Goal: Task Accomplishment & Management: Use online tool/utility

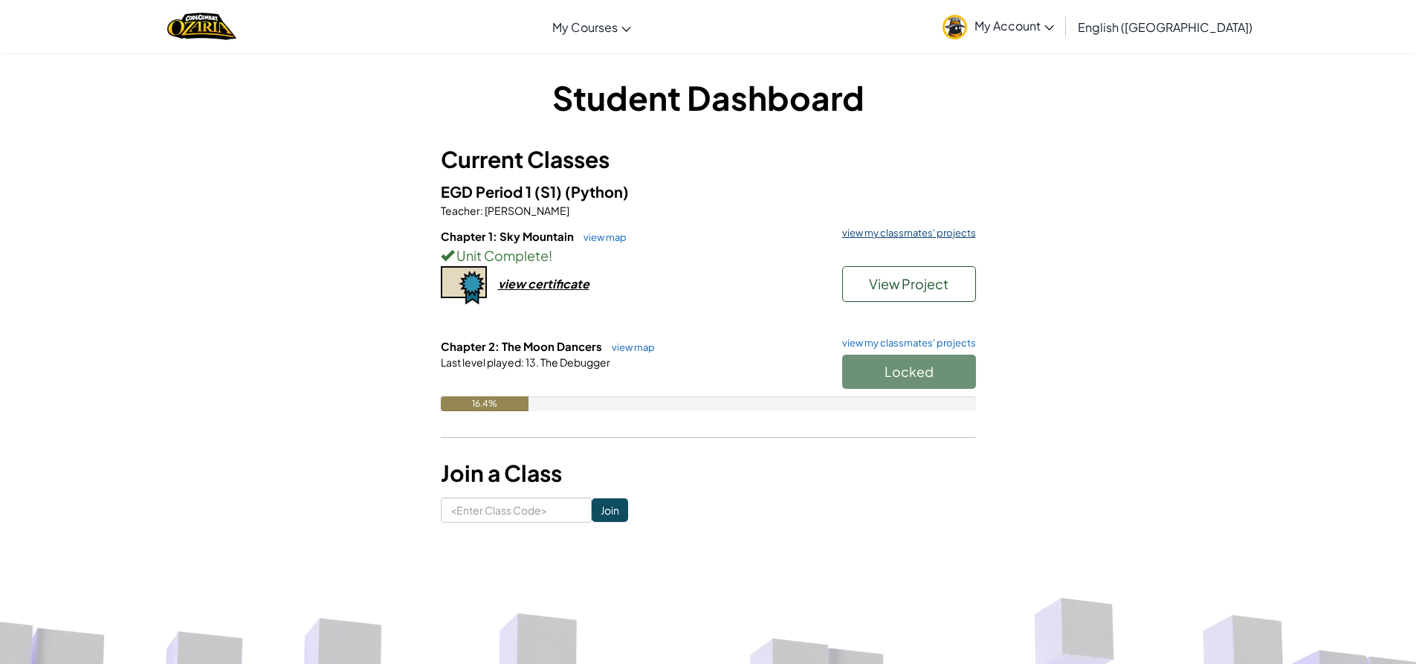
click at [915, 230] on link "view my classmates' projects" at bounding box center [904, 233] width 141 height 10
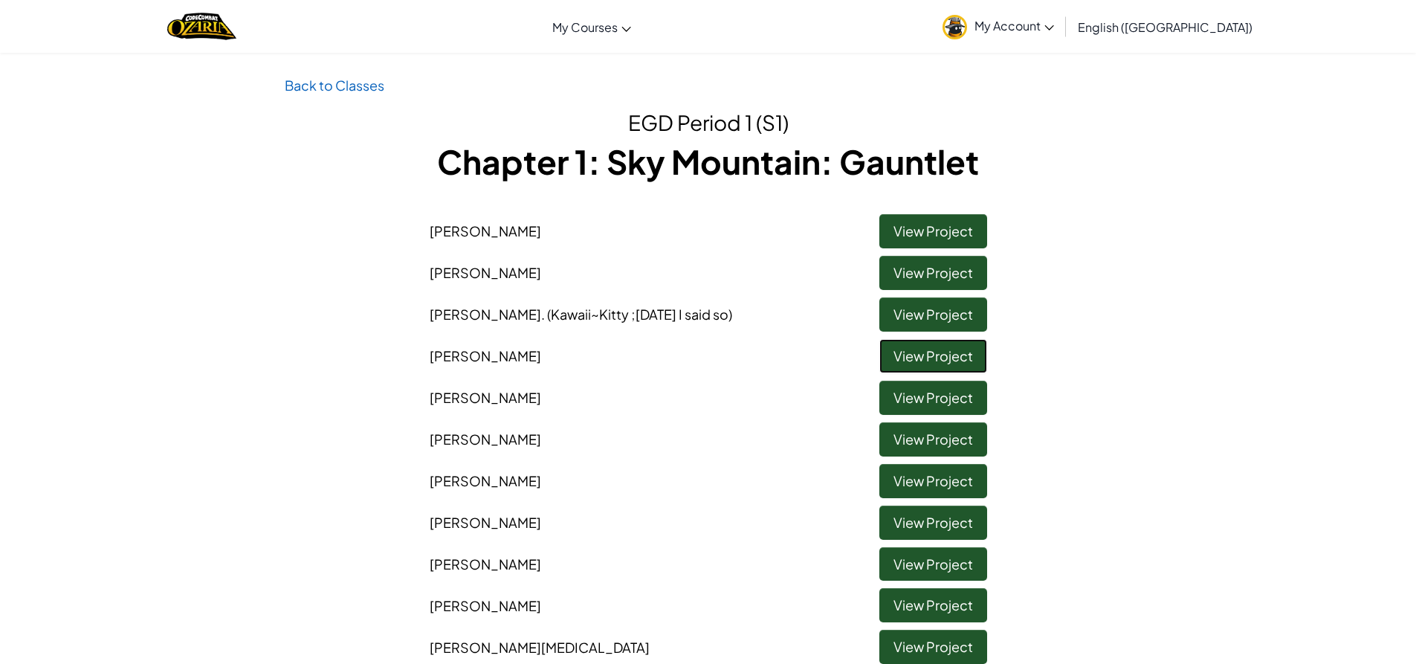
click at [935, 356] on link "View Project" at bounding box center [933, 356] width 108 height 34
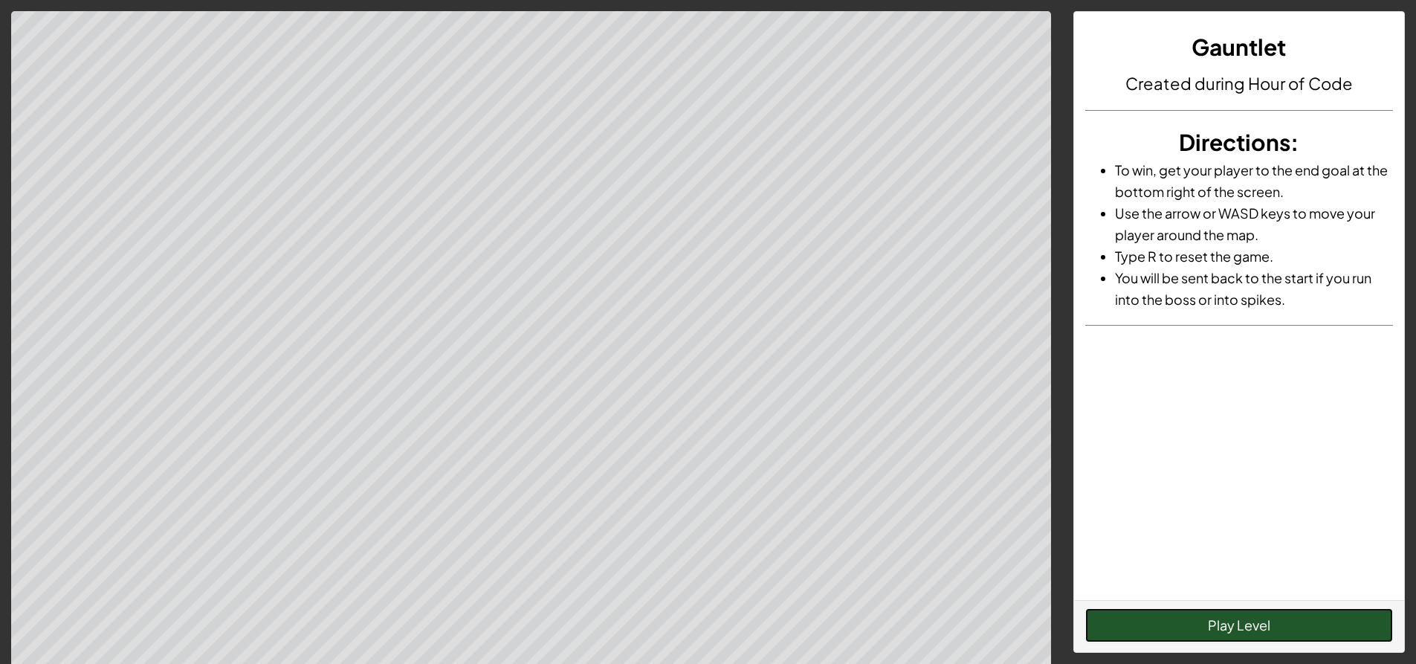
click at [1197, 621] on button "Play Level" at bounding box center [1239, 625] width 308 height 34
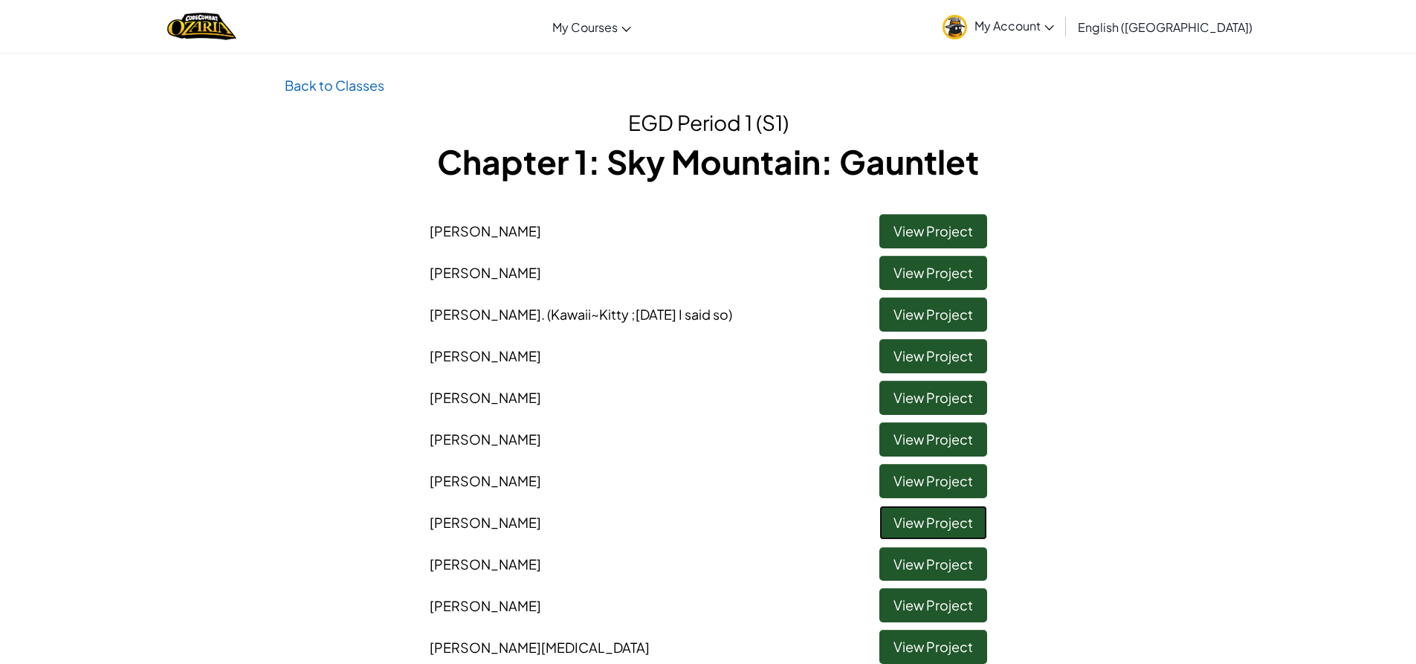
click at [941, 523] on link "View Project" at bounding box center [933, 522] width 108 height 34
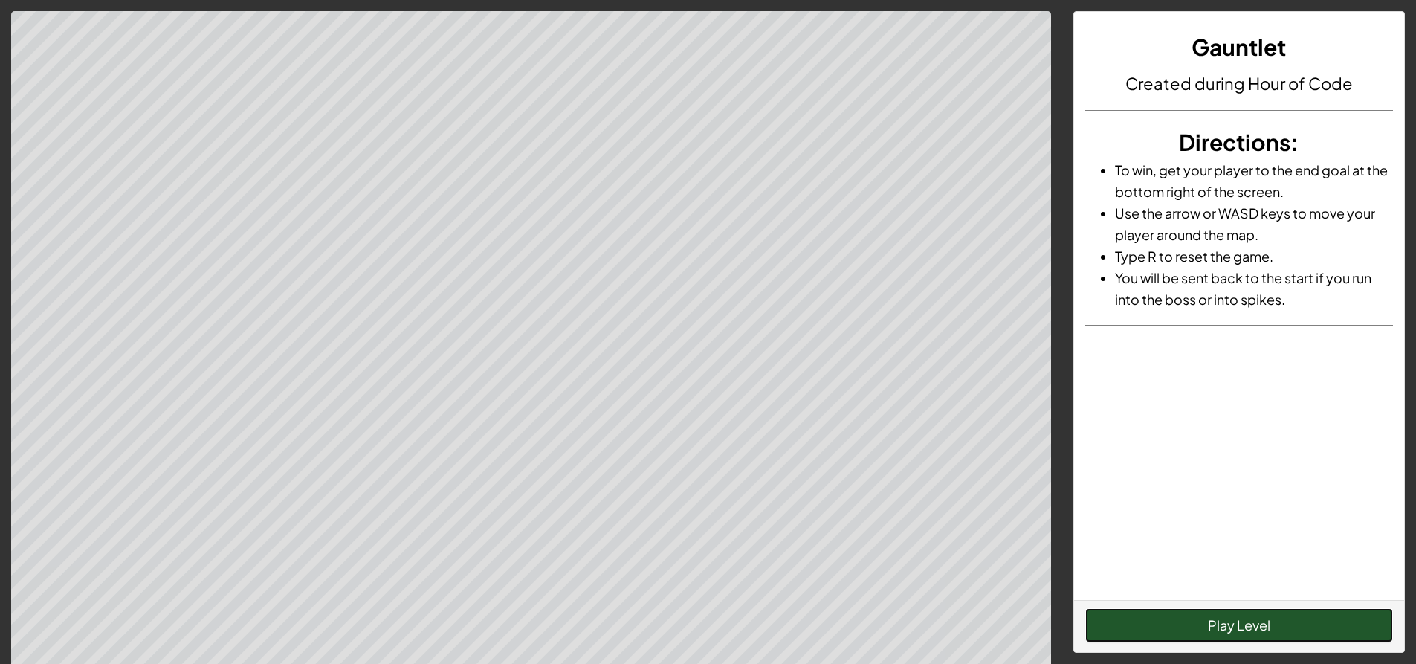
click at [1155, 620] on button "Play Level" at bounding box center [1239, 625] width 308 height 34
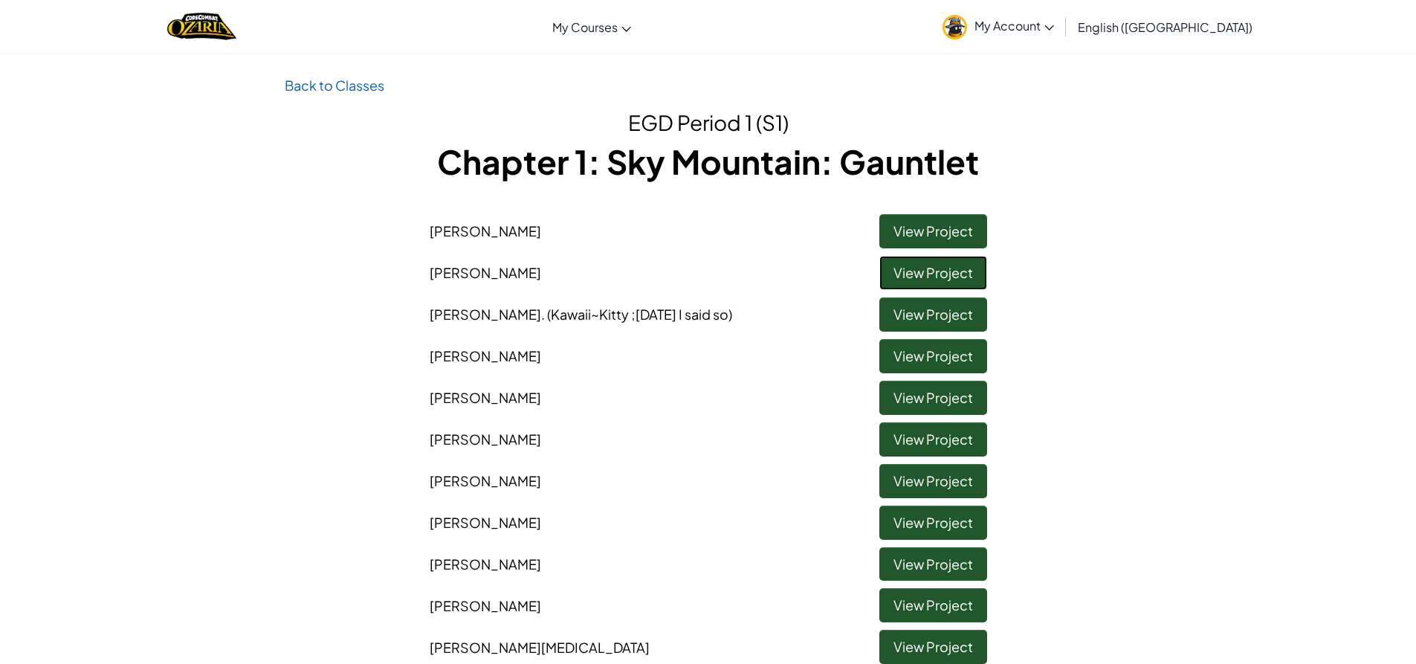
click at [919, 265] on link "View Project" at bounding box center [933, 273] width 108 height 34
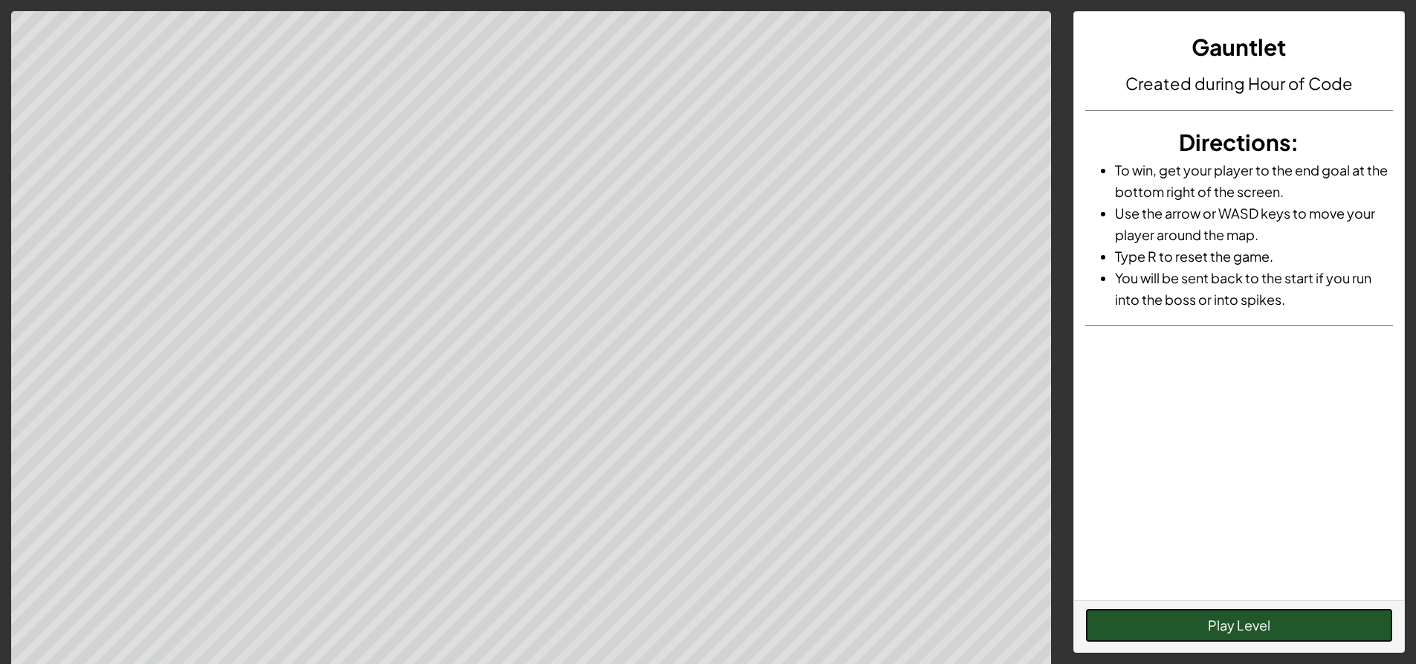
click at [1320, 629] on button "Play Level" at bounding box center [1239, 625] width 308 height 34
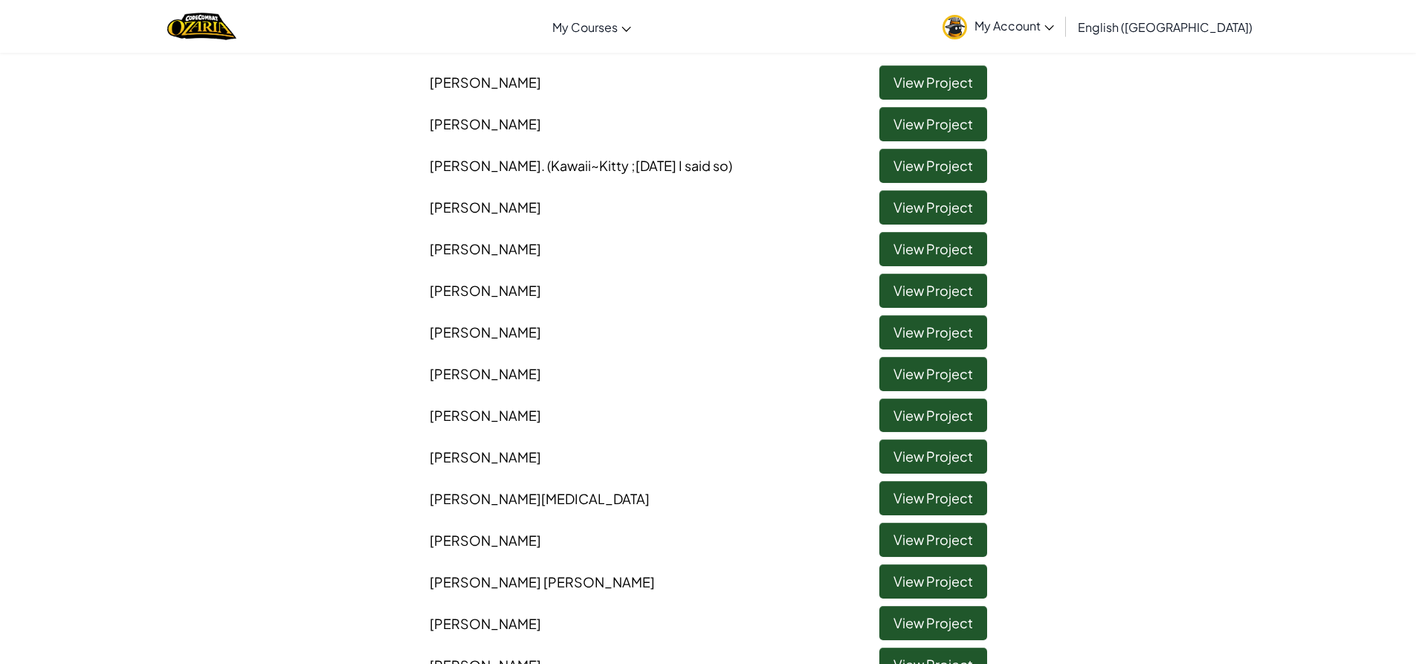
scroll to position [297, 0]
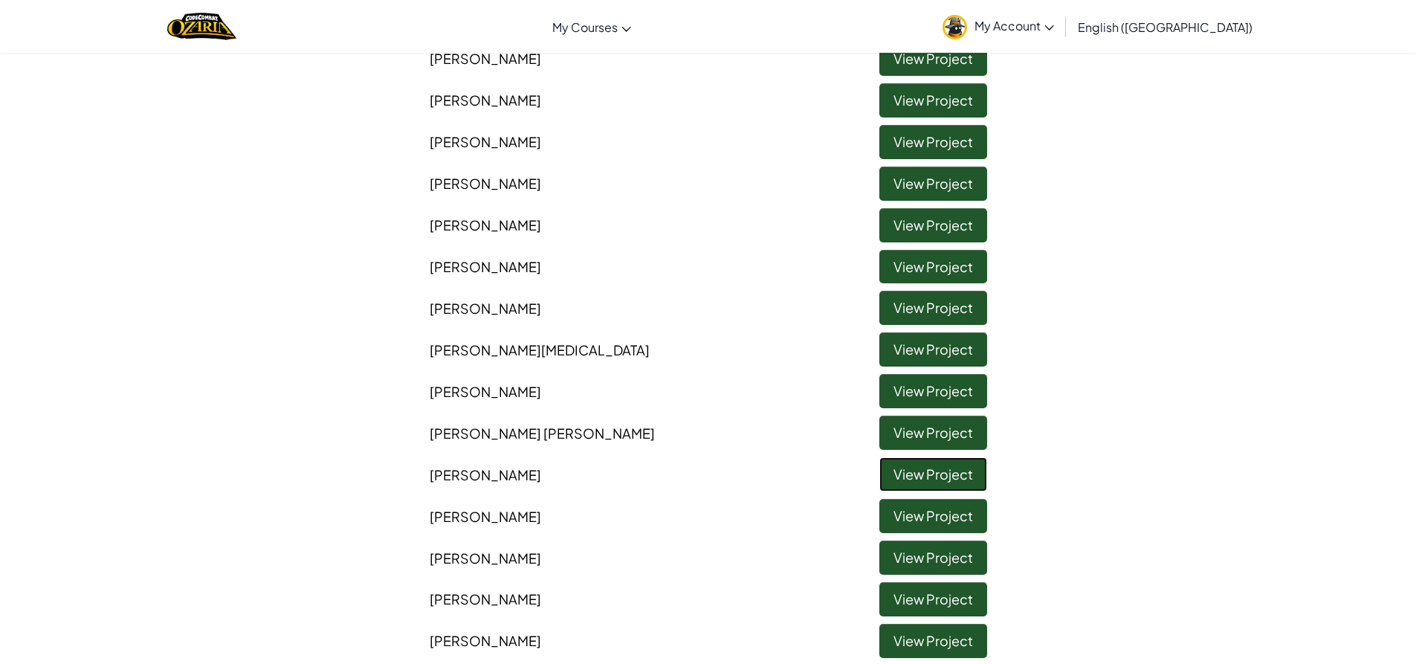
click at [924, 471] on link "View Project" at bounding box center [933, 474] width 108 height 34
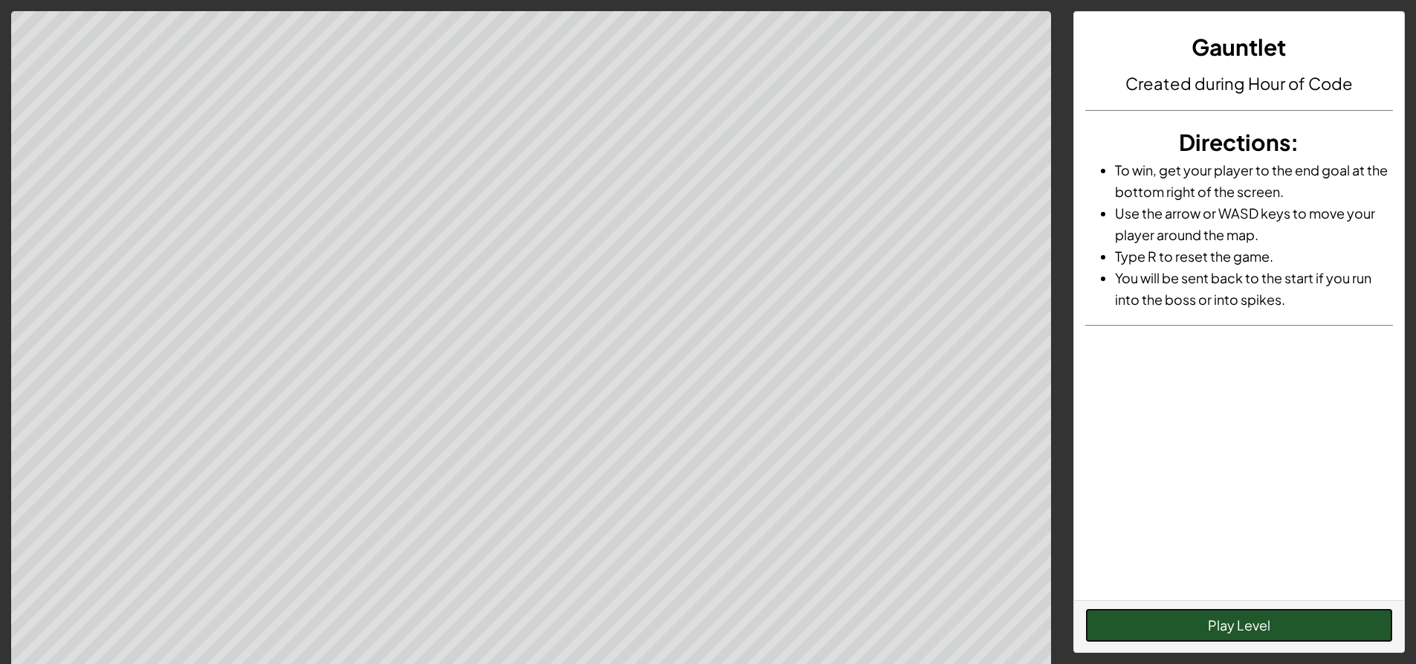
click at [1361, 637] on button "Play Level" at bounding box center [1239, 625] width 308 height 34
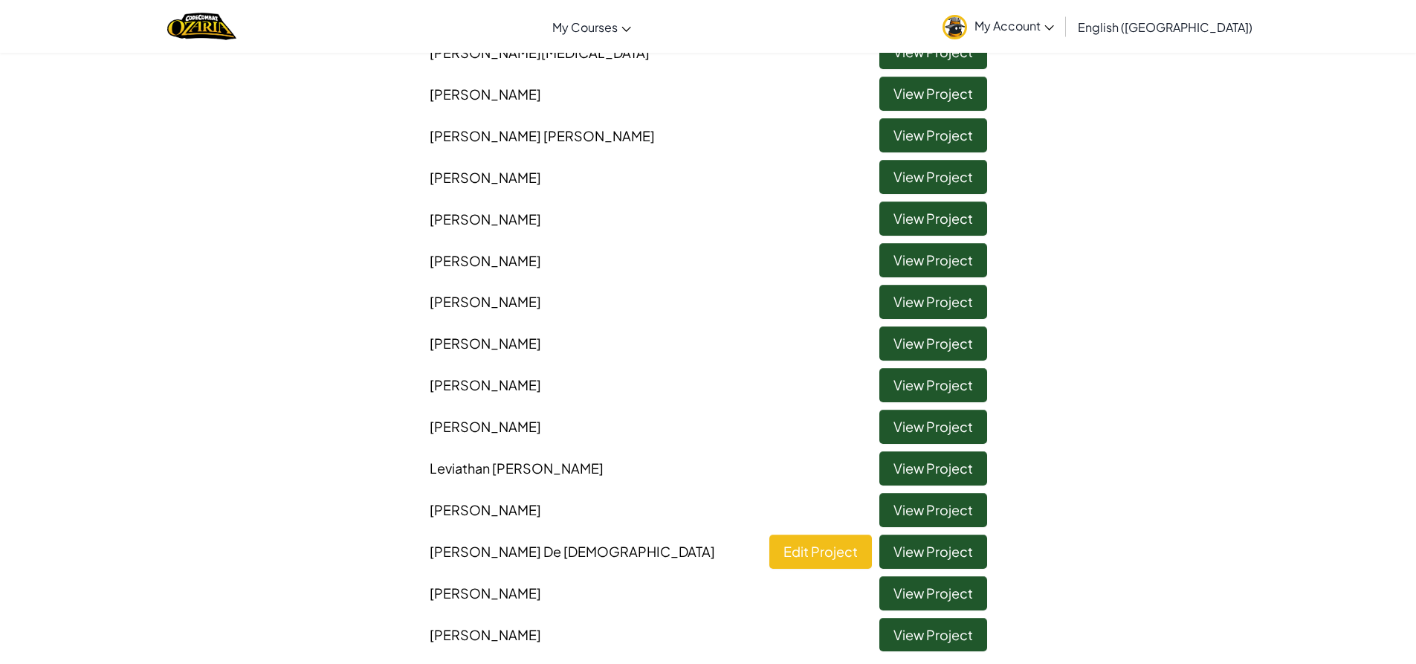
scroll to position [892, 0]
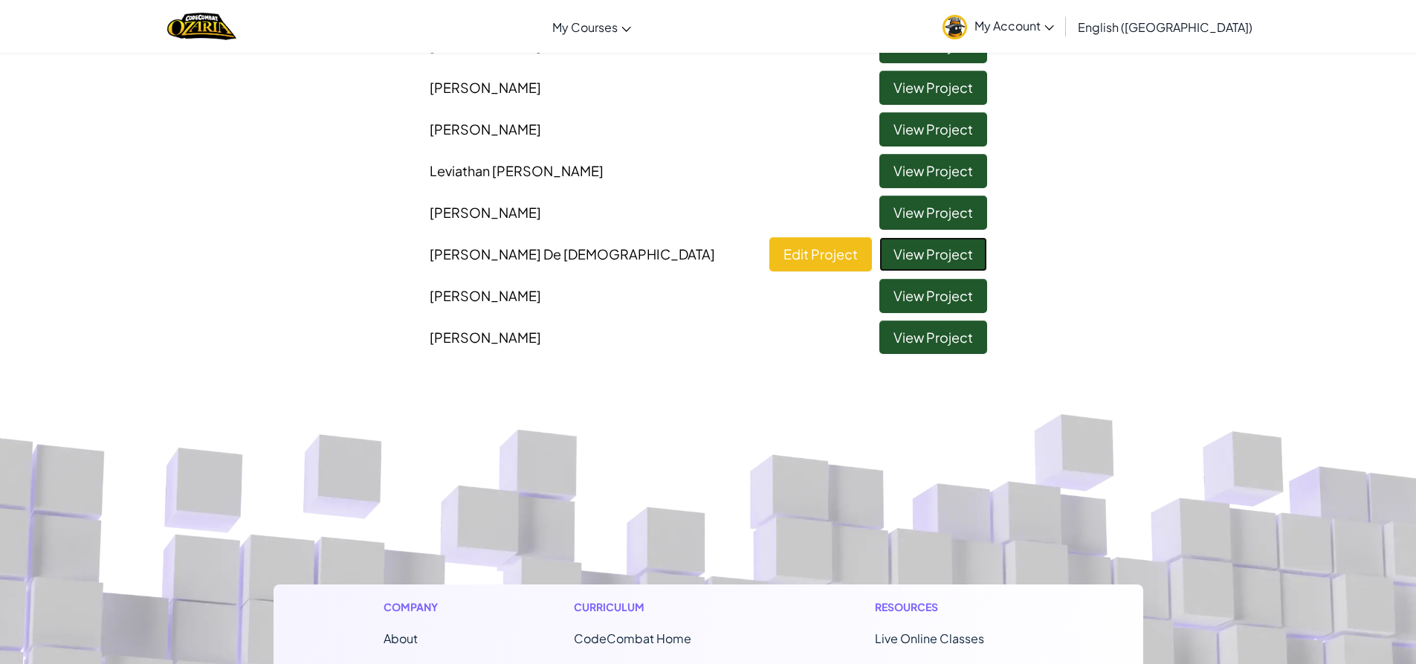
click at [915, 259] on link "View Project" at bounding box center [933, 254] width 108 height 34
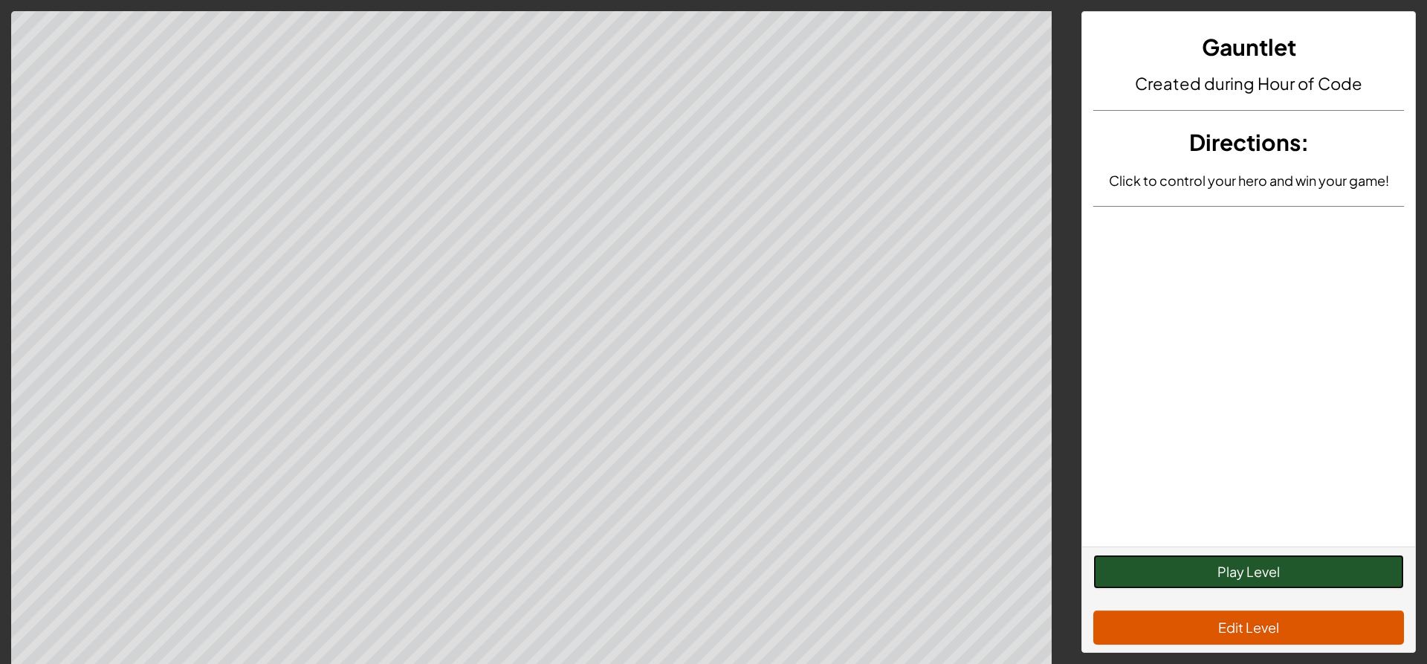
click at [1185, 580] on button "Play Level" at bounding box center [1248, 571] width 311 height 34
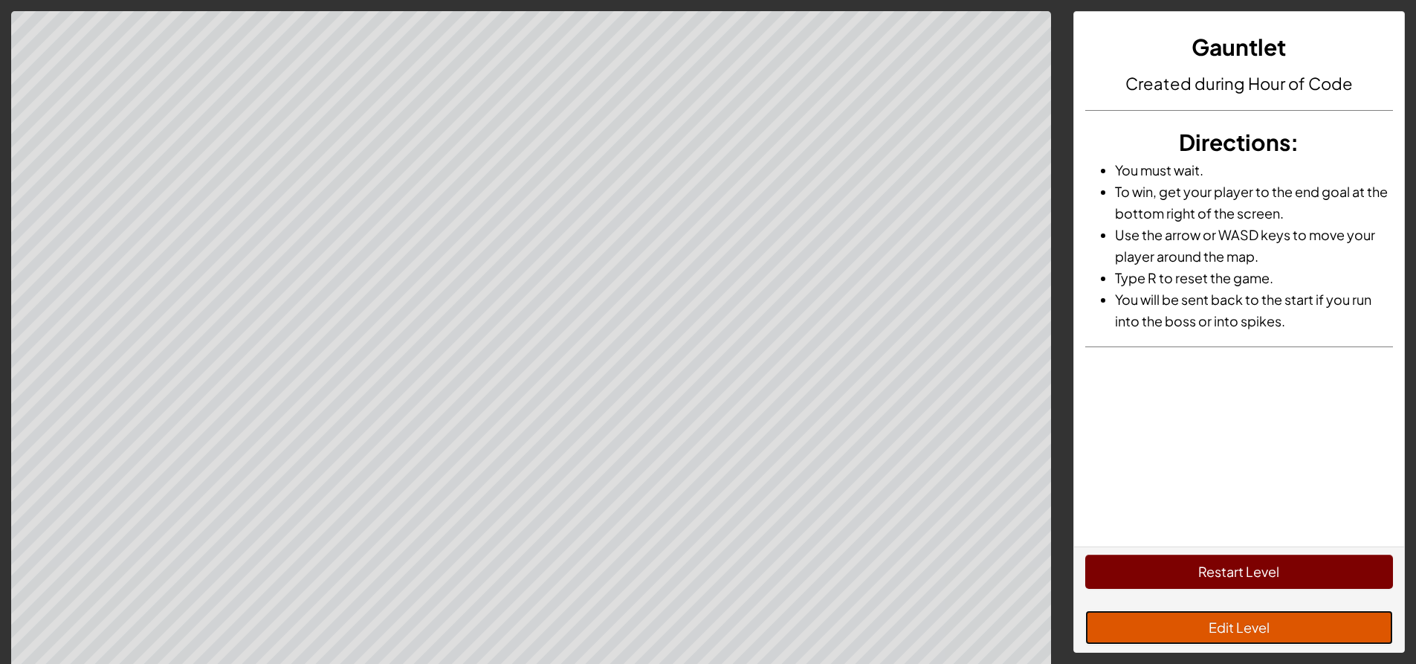
click at [1198, 636] on button "Edit Level" at bounding box center [1239, 627] width 308 height 34
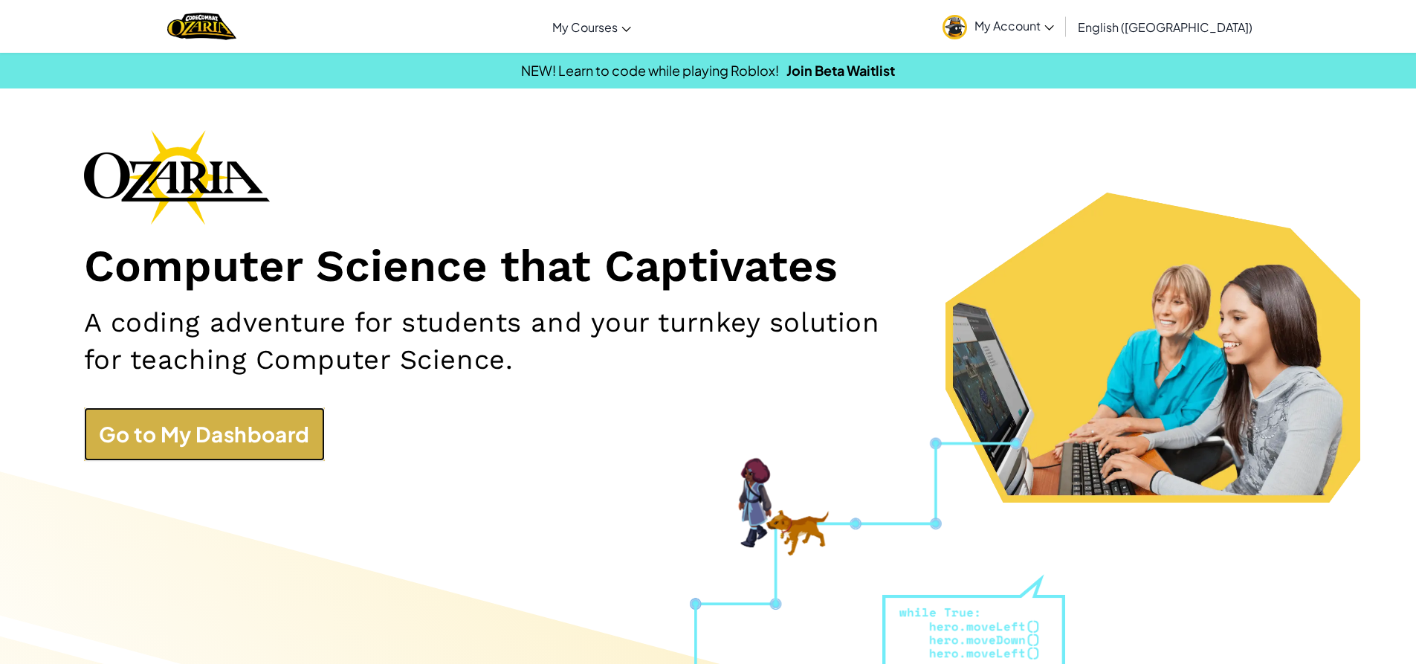
click at [322, 412] on link "Go to My Dashboard" at bounding box center [204, 434] width 241 height 54
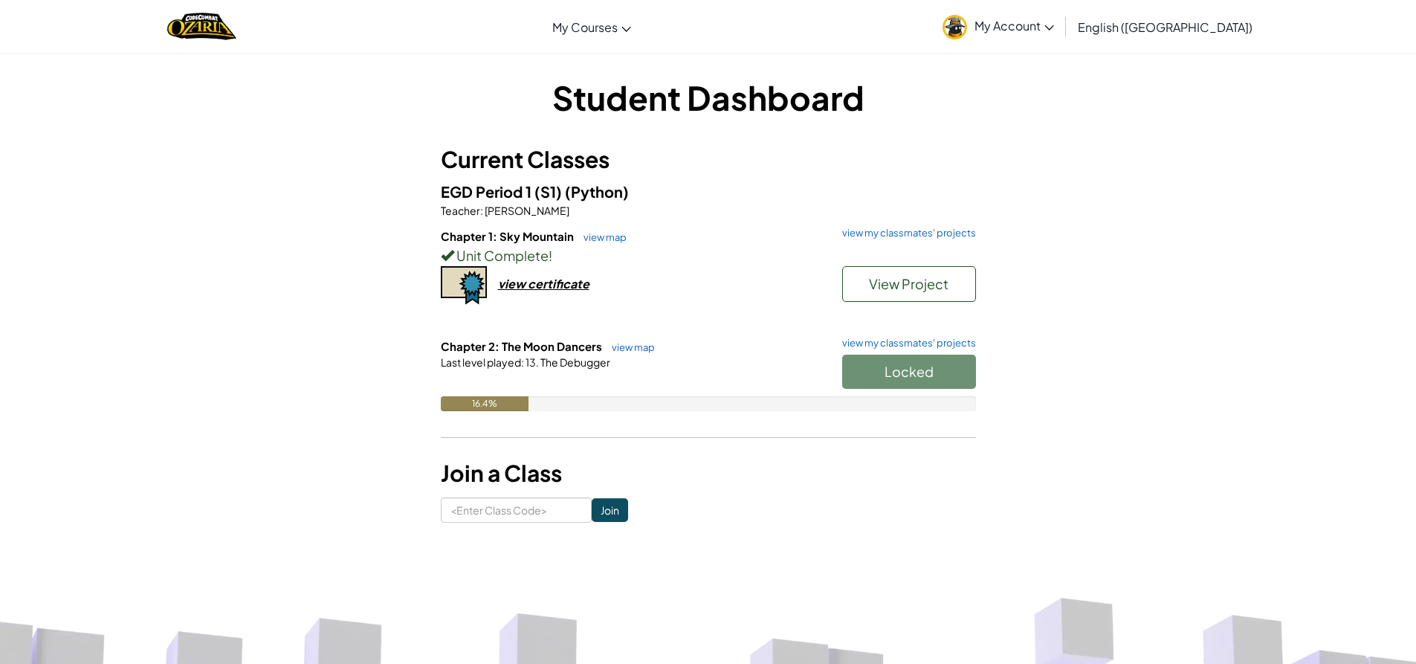
click at [930, 265] on div "Unit Complete !" at bounding box center [708, 255] width 535 height 22
click at [881, 284] on span "View Project" at bounding box center [909, 283] width 80 height 17
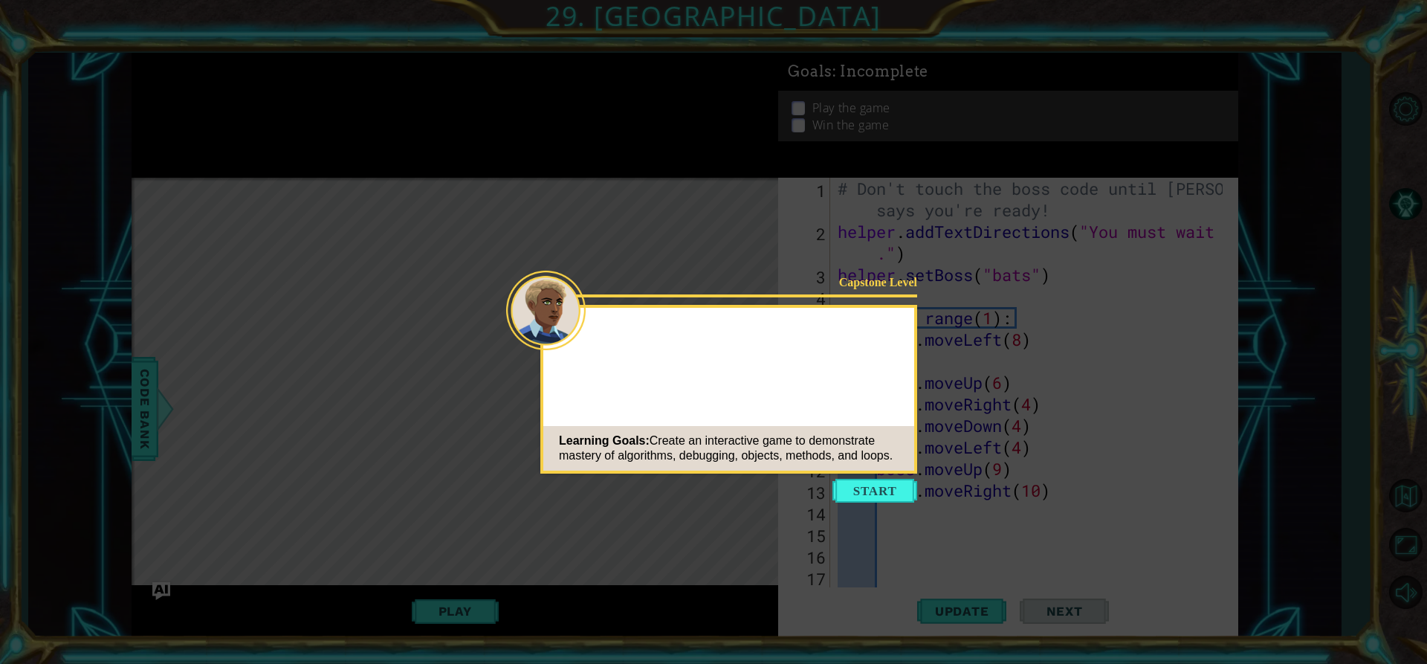
click at [873, 490] on button "Start" at bounding box center [874, 491] width 85 height 24
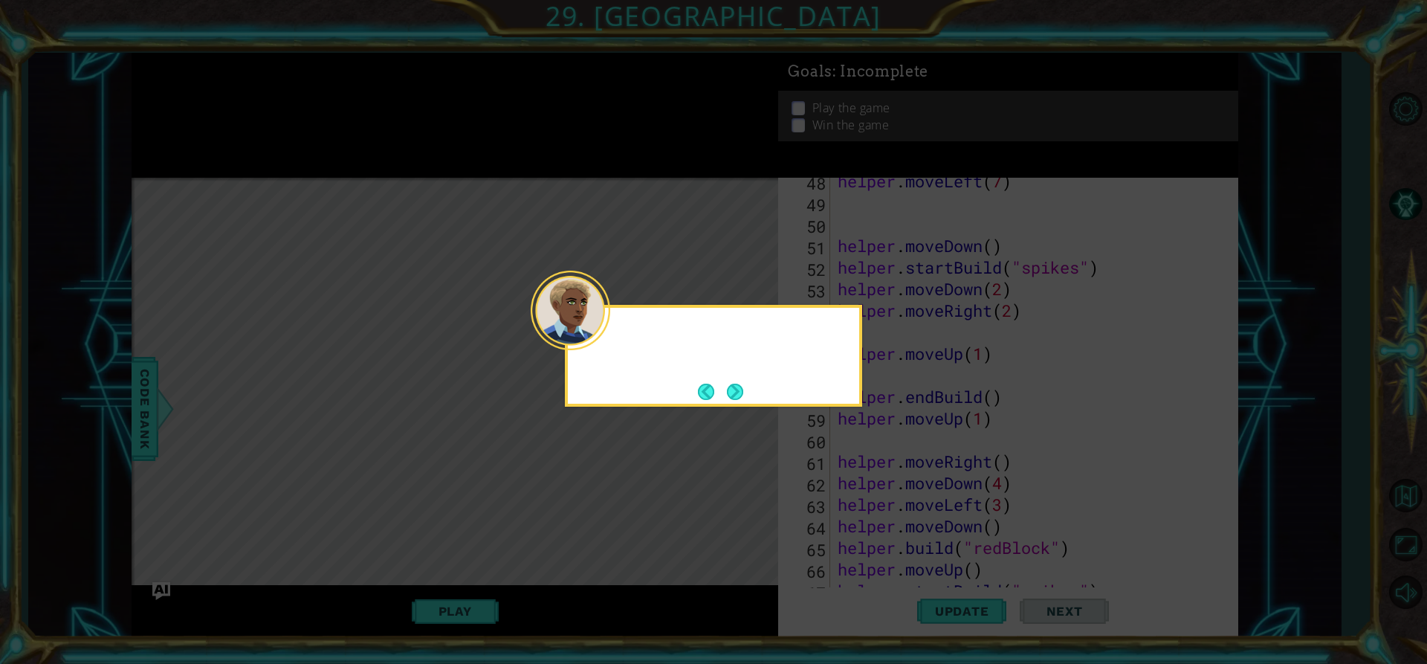
scroll to position [3038, 0]
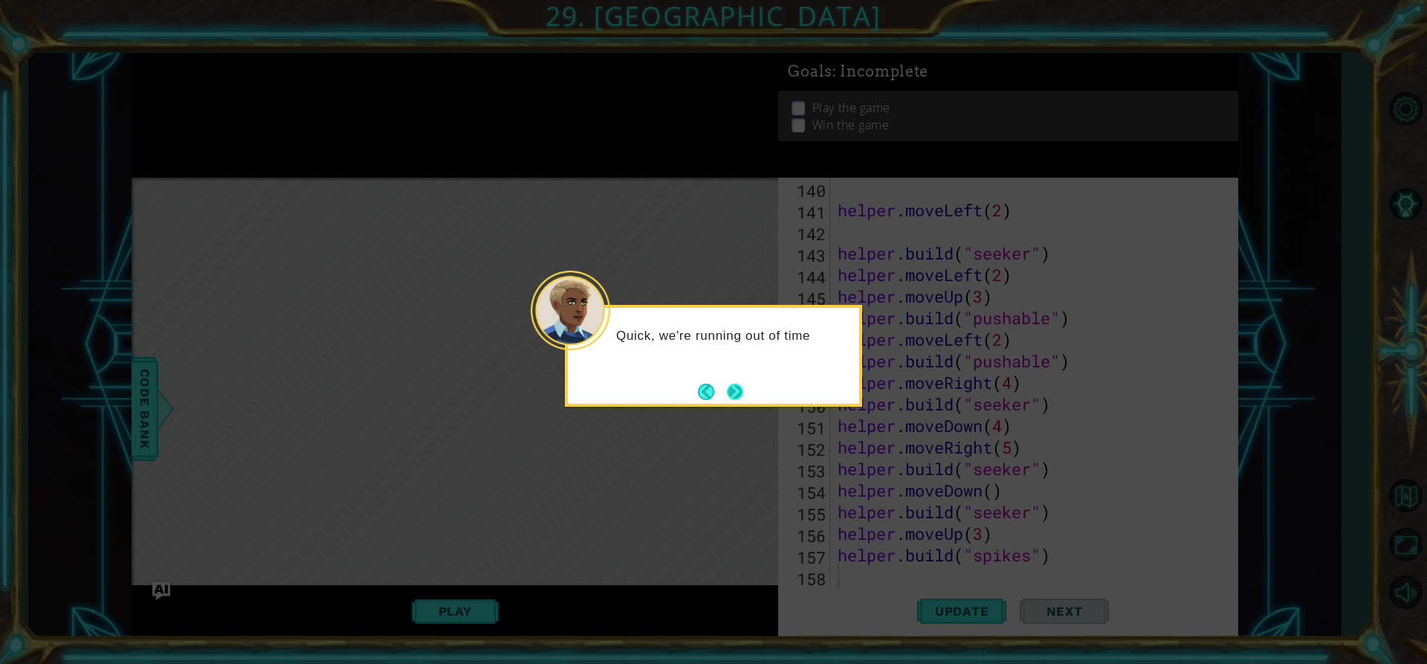
click at [730, 385] on button "Next" at bounding box center [735, 391] width 16 height 16
click at [727, 383] on button "Next" at bounding box center [735, 391] width 16 height 16
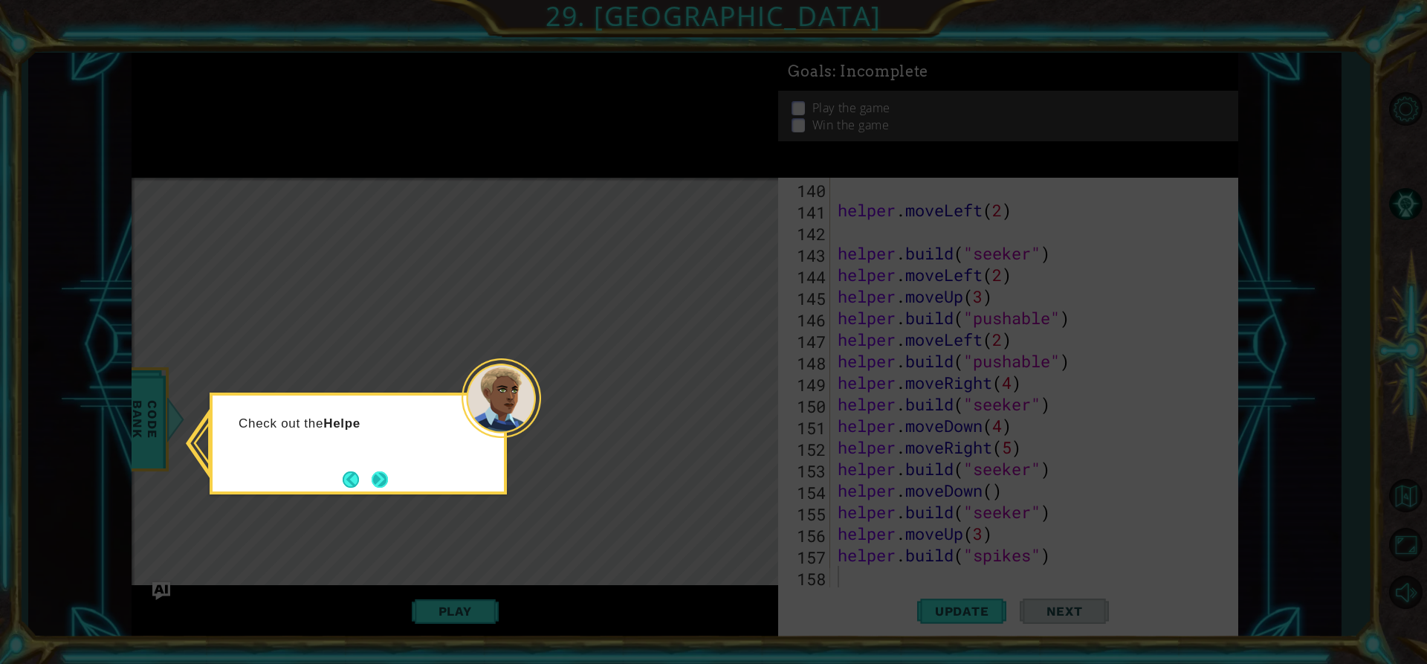
click at [372, 475] on button "Next" at bounding box center [380, 479] width 16 height 16
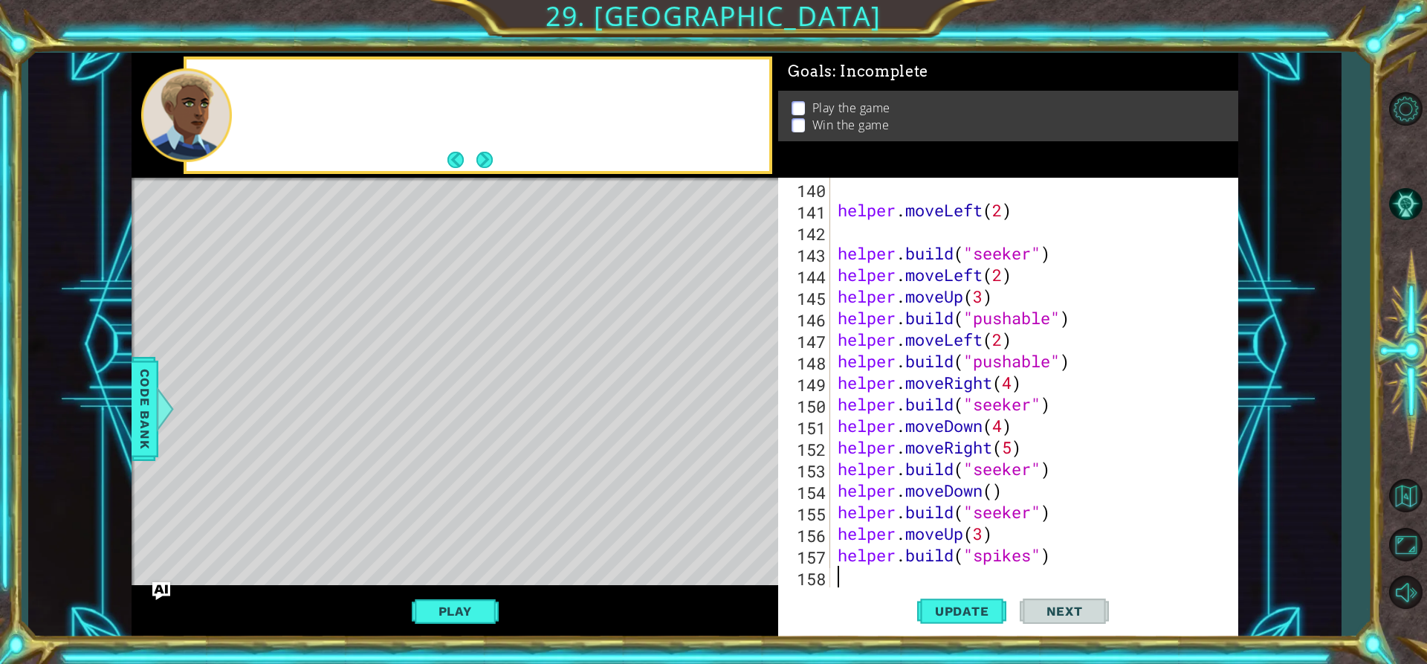
click at [371, 475] on div "Level Map" at bounding box center [475, 397] width 687 height 438
click at [476, 159] on button "Next" at bounding box center [484, 160] width 16 height 16
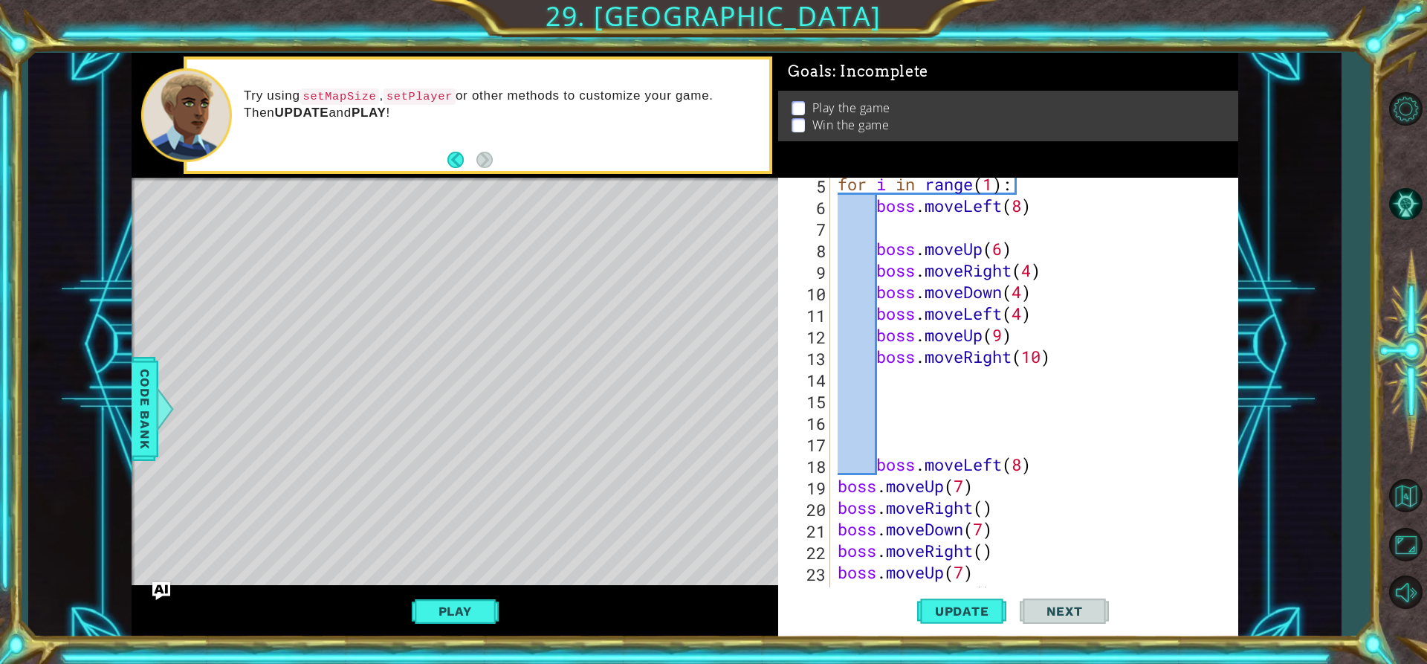
scroll to position [0, 0]
